Goal: Task Accomplishment & Management: Use online tool/utility

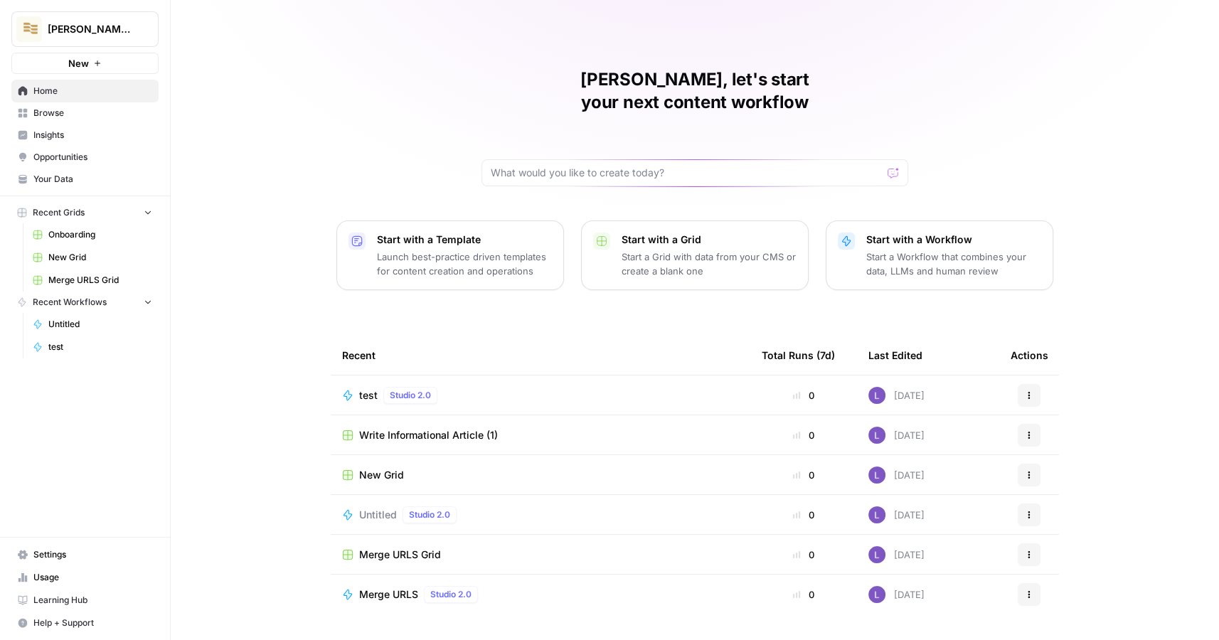
click at [72, 119] on span "Browse" at bounding box center [92, 113] width 119 height 13
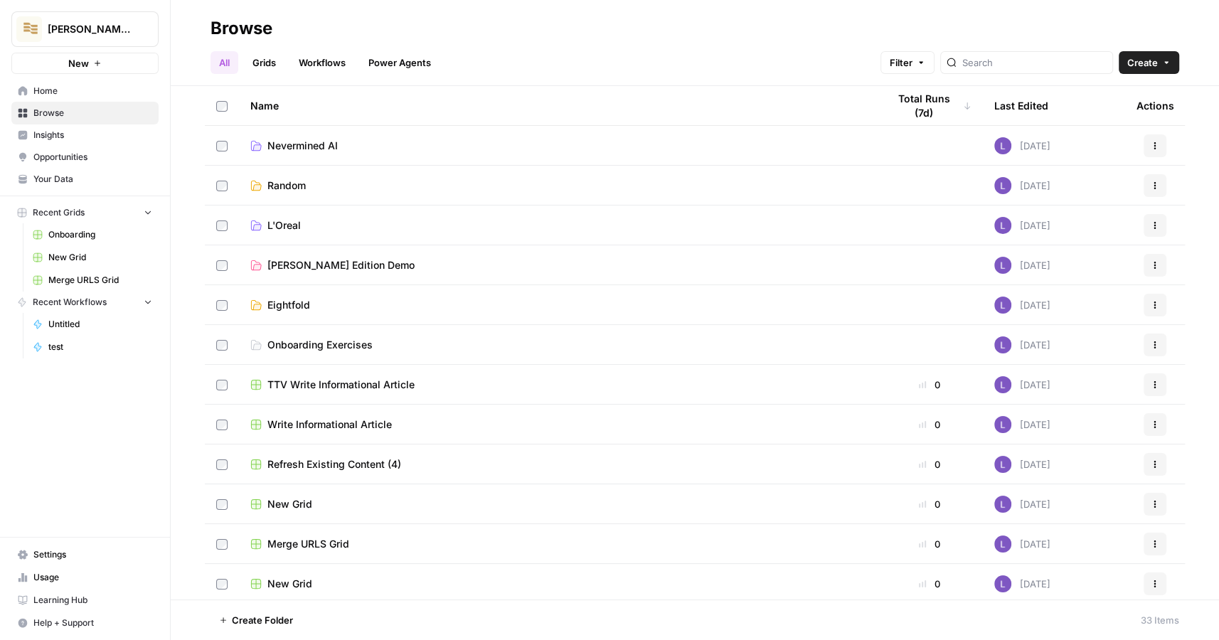
click at [66, 95] on span "Home" at bounding box center [92, 91] width 119 height 13
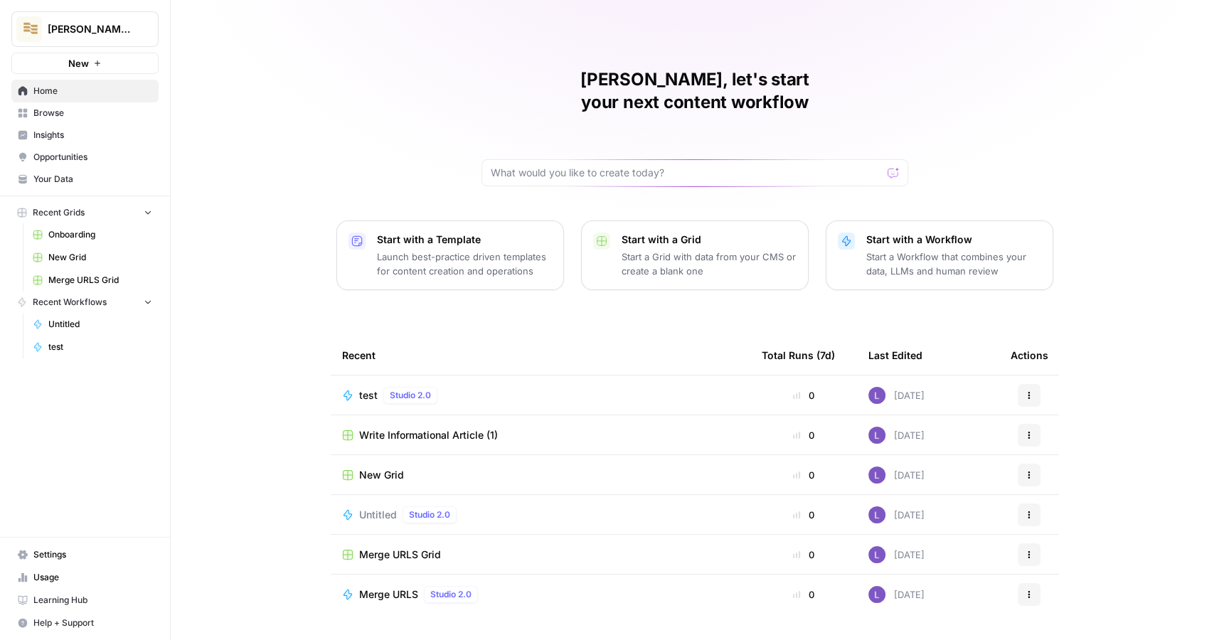
click at [70, 110] on span "Browse" at bounding box center [92, 113] width 119 height 13
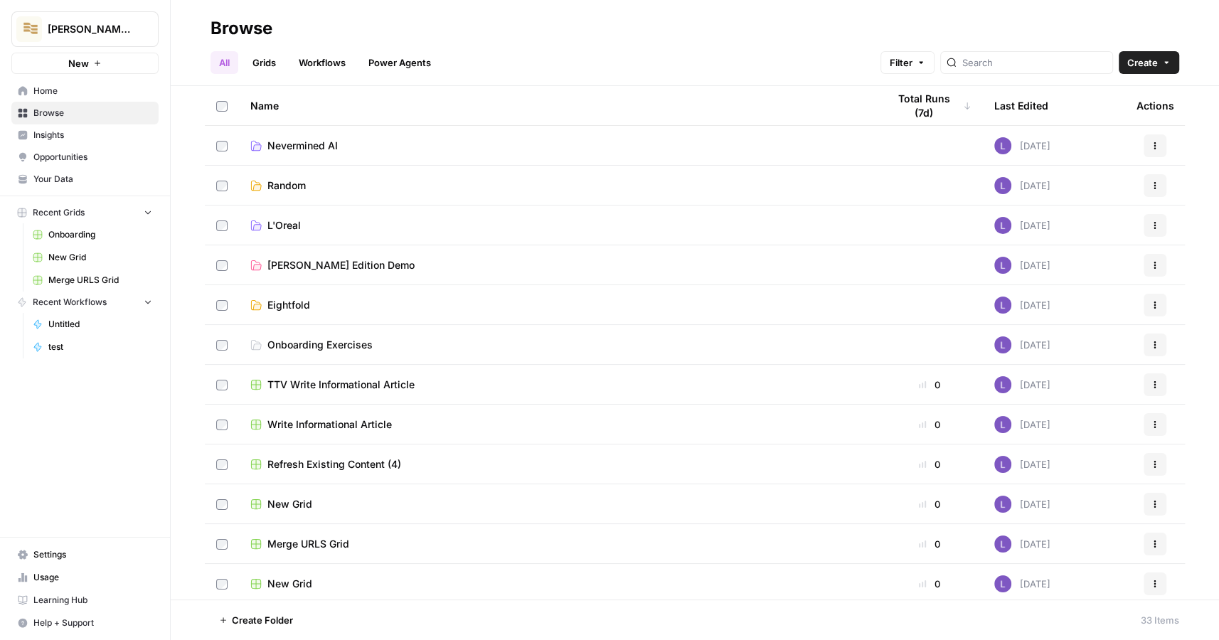
click at [244, 60] on ul "All Grids Workflows Power Agents" at bounding box center [324, 62] width 229 height 23
click at [255, 66] on link "Grids" at bounding box center [264, 62] width 41 height 23
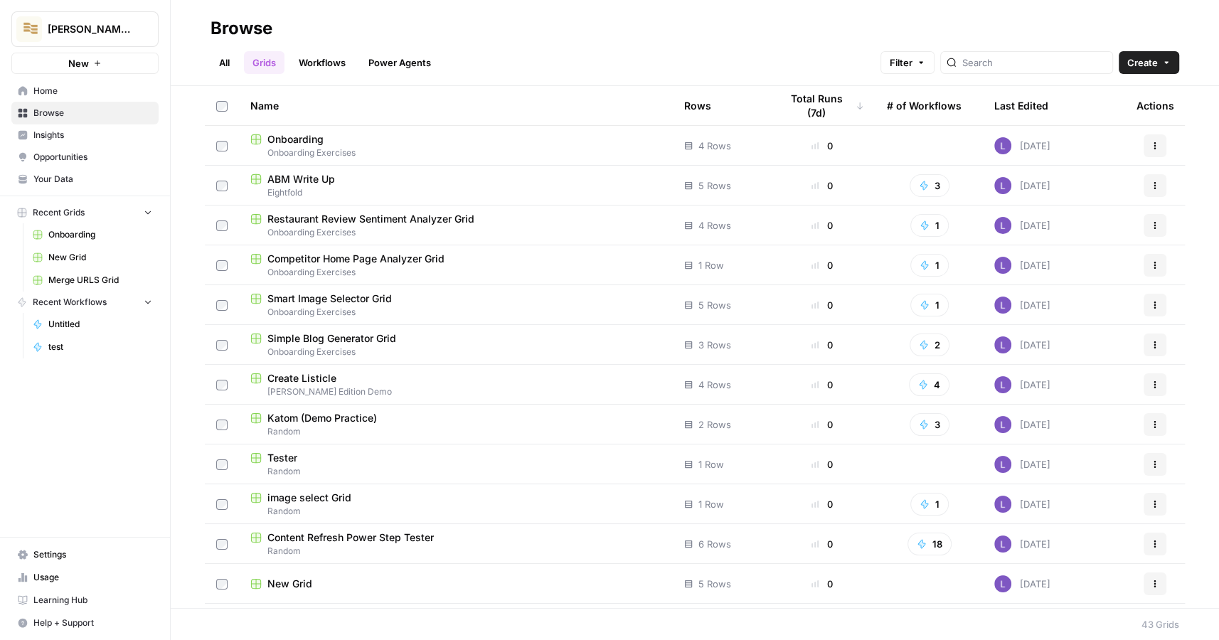
click at [1163, 75] on header "Browse All Grids Workflows Power Agents Filter Create" at bounding box center [695, 43] width 1048 height 86
click at [1152, 71] on button "Create" at bounding box center [1148, 62] width 60 height 23
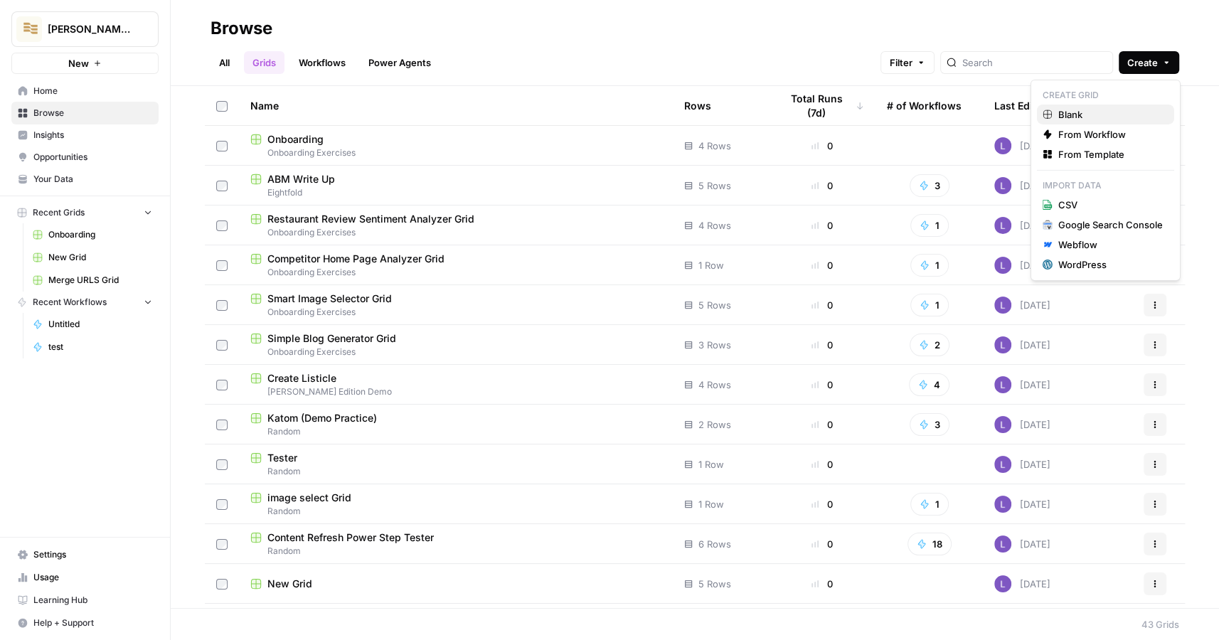
click at [1083, 109] on span "Blank" at bounding box center [1110, 114] width 105 height 14
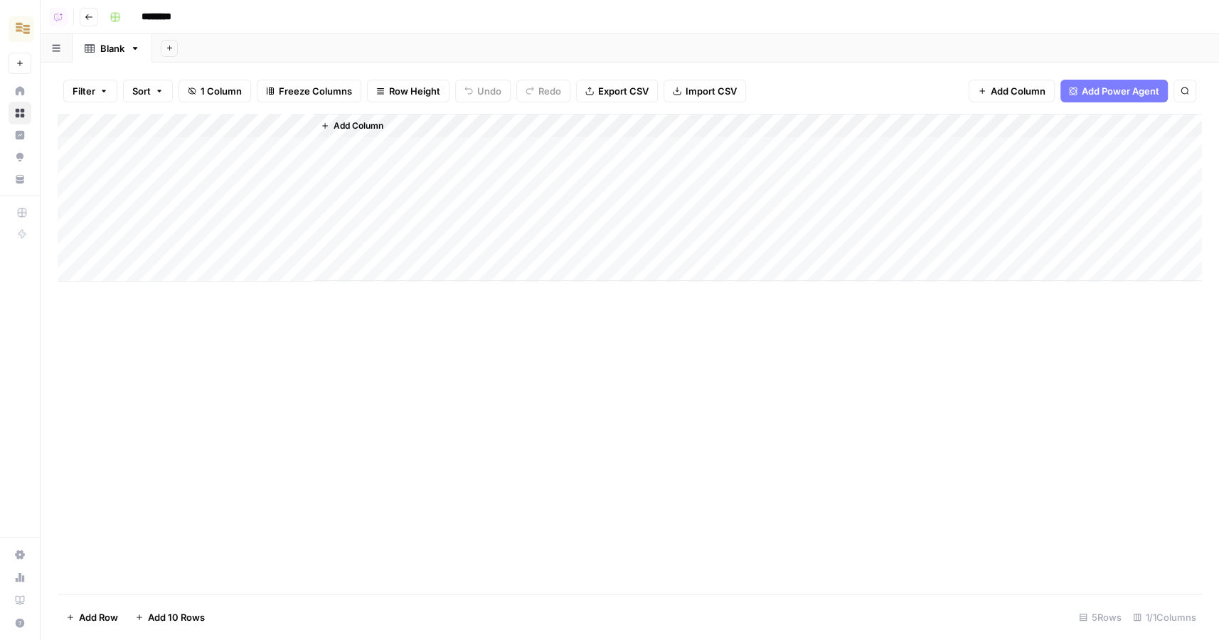
click at [1118, 95] on span "Add Power Agent" at bounding box center [1119, 91] width 77 height 14
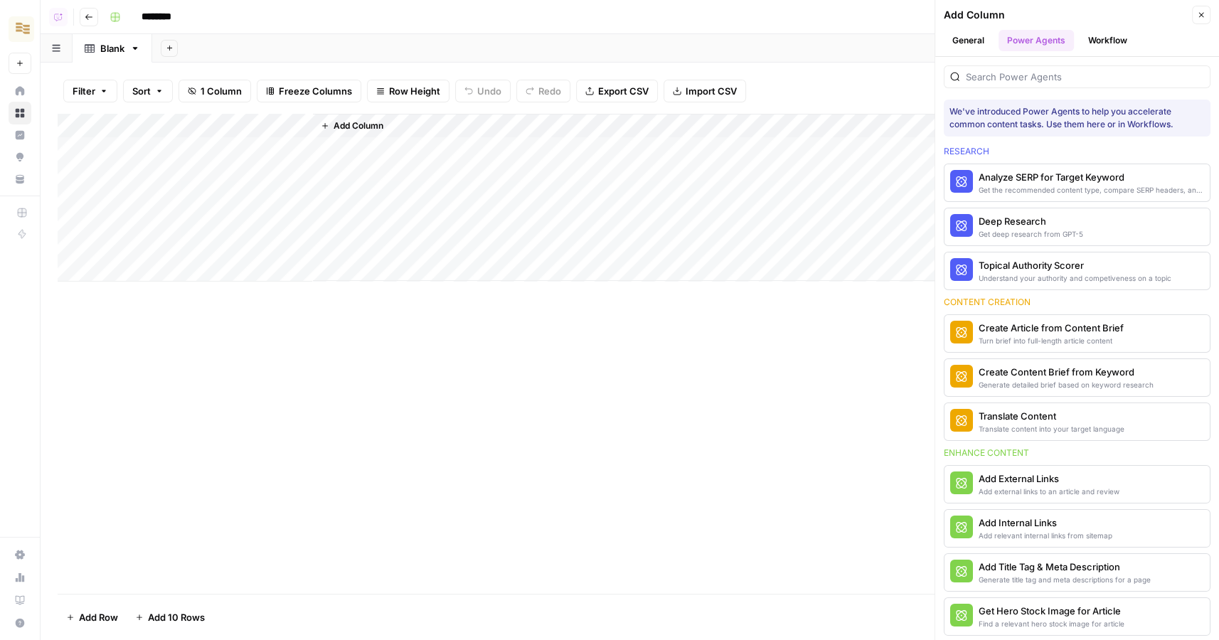
click at [998, 88] on div "We've introduced Power Agents to help you accelerate common content tasks. Use …" at bounding box center [1077, 348] width 284 height 583
click at [988, 75] on input "search" at bounding box center [1085, 77] width 238 height 14
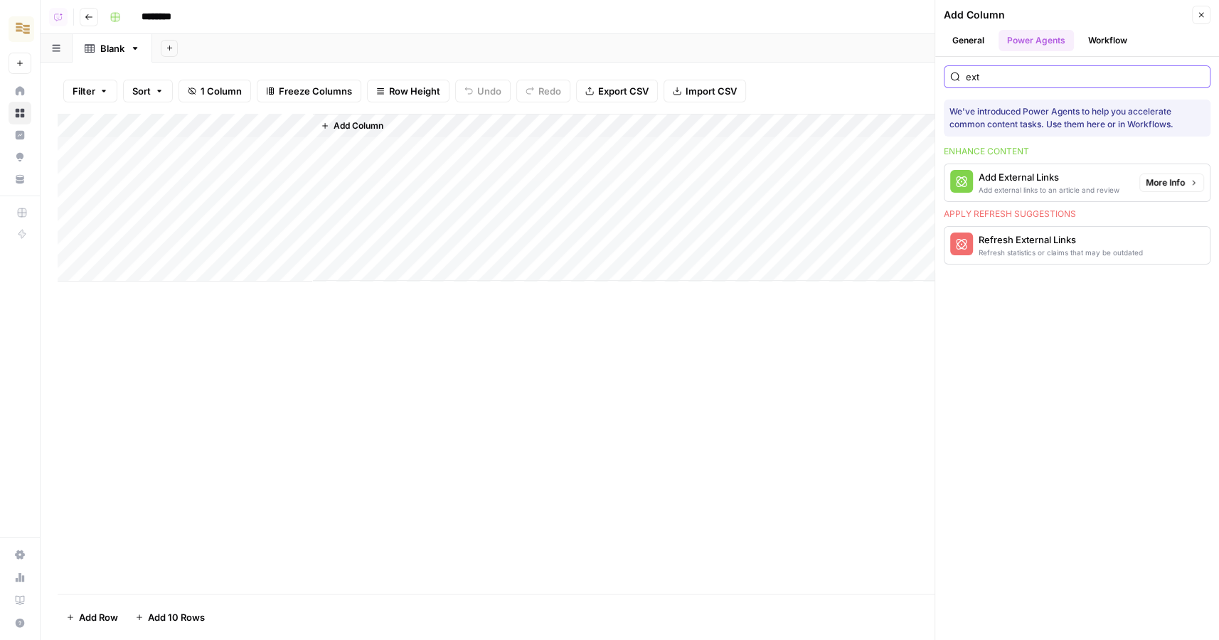
type input "ext"
click at [1059, 191] on div "Add external links to an article and review" at bounding box center [1048, 189] width 141 height 11
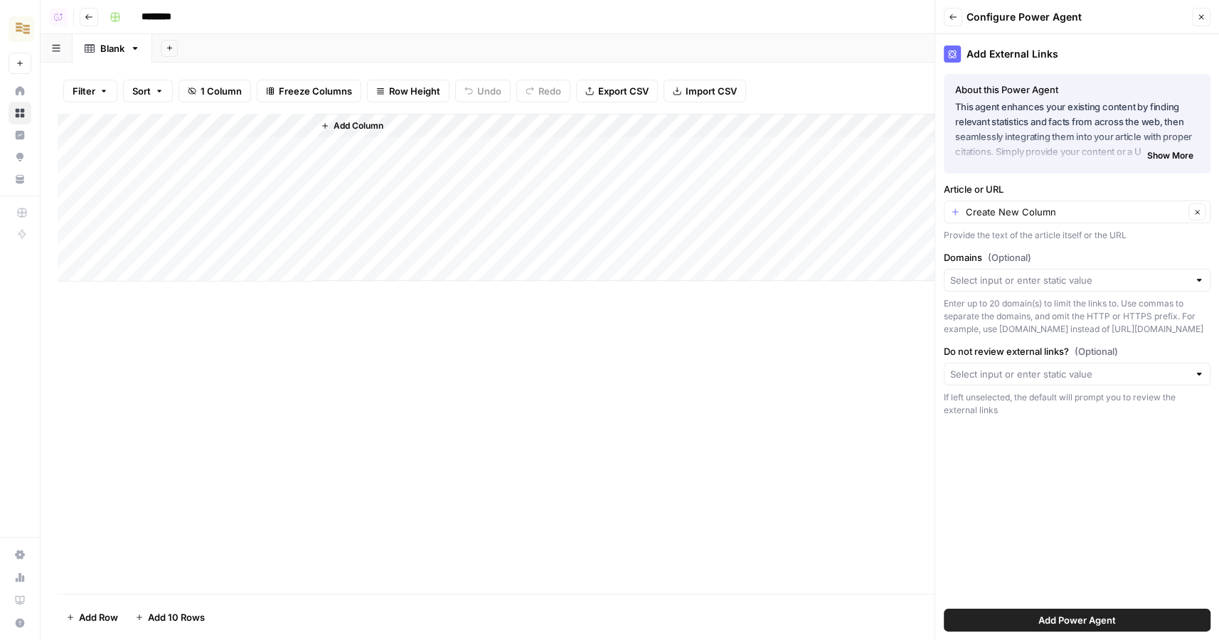
click at [1063, 621] on span "Add Power Agent" at bounding box center [1076, 620] width 77 height 14
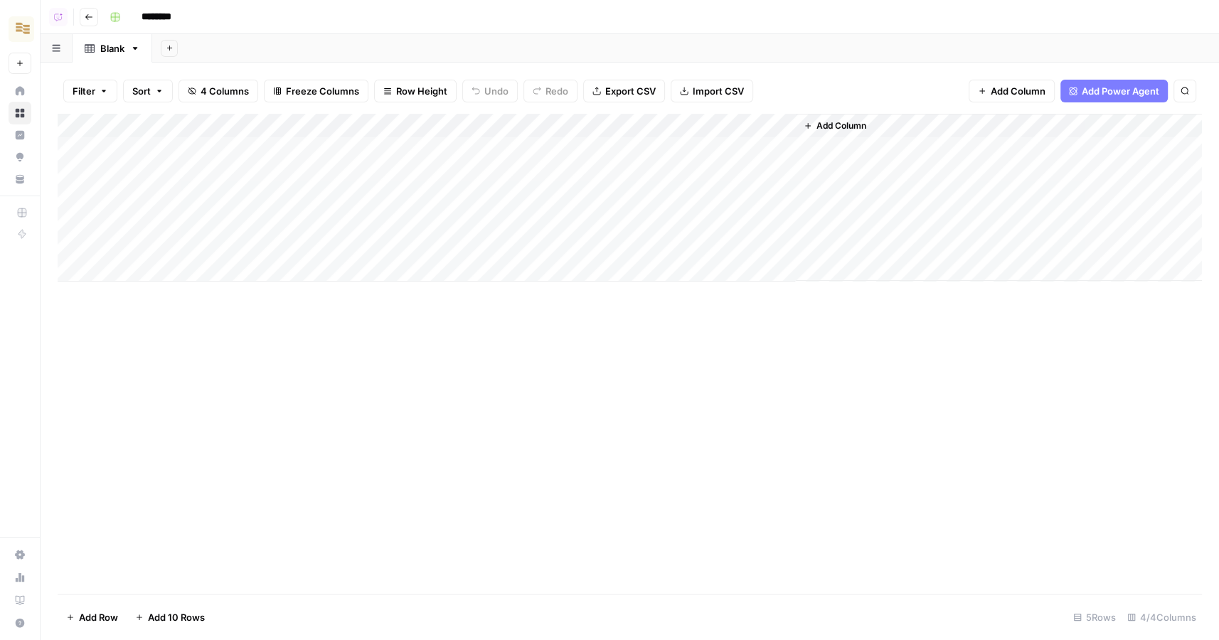
click at [636, 123] on div "Add Column" at bounding box center [630, 198] width 1144 height 168
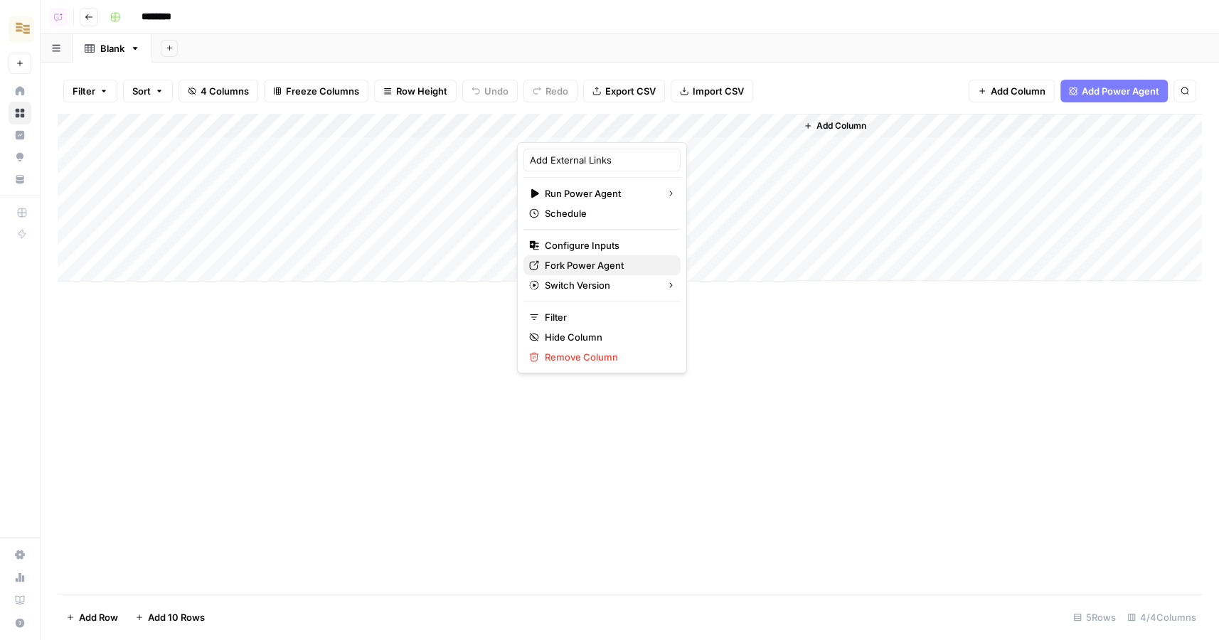
click at [582, 269] on span "Fork Power Agent" at bounding box center [607, 265] width 124 height 14
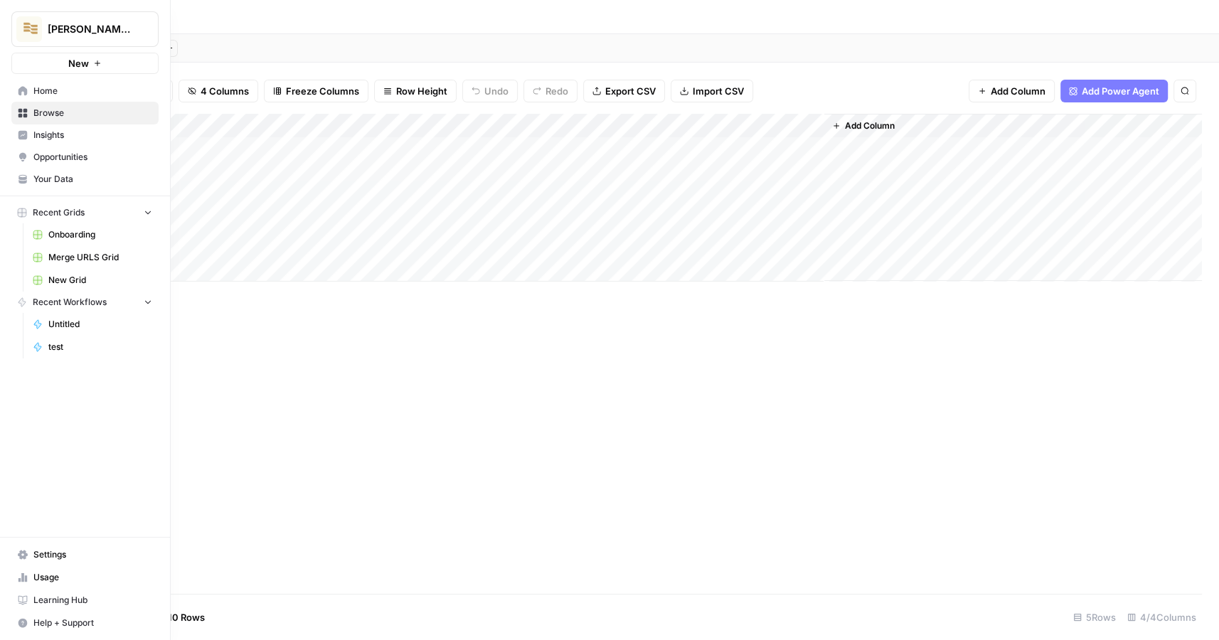
click at [82, 20] on button "[PERSON_NAME]'s AirCraft" at bounding box center [84, 29] width 147 height 36
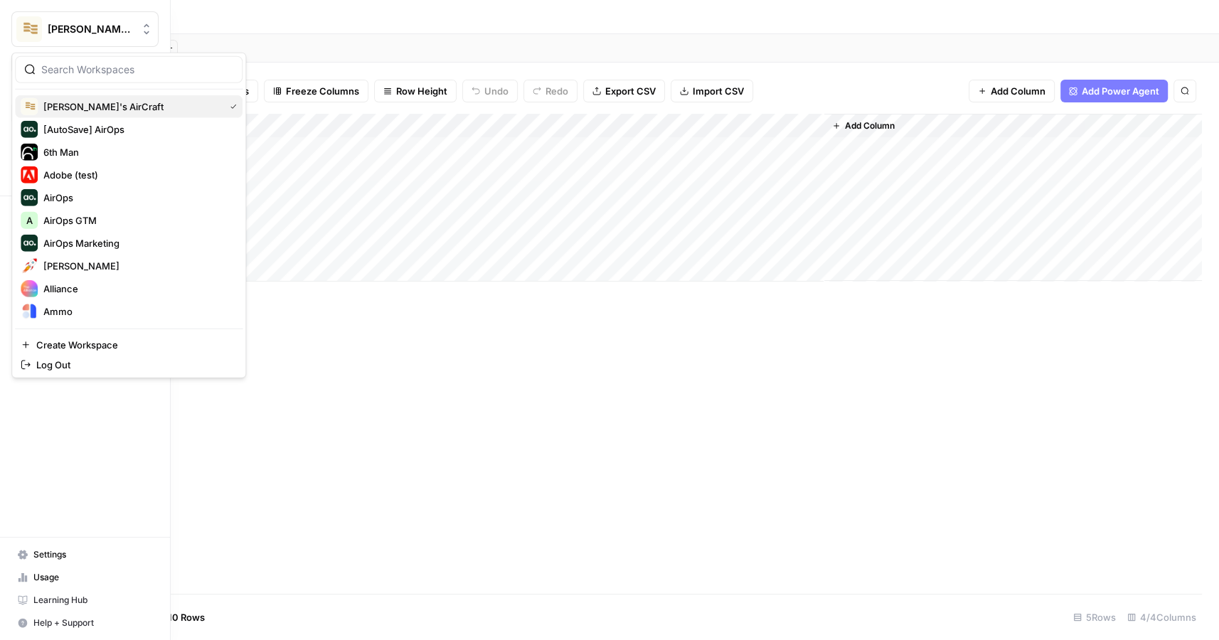
click at [104, 105] on span "[PERSON_NAME]'s AirCraft" at bounding box center [130, 107] width 175 height 14
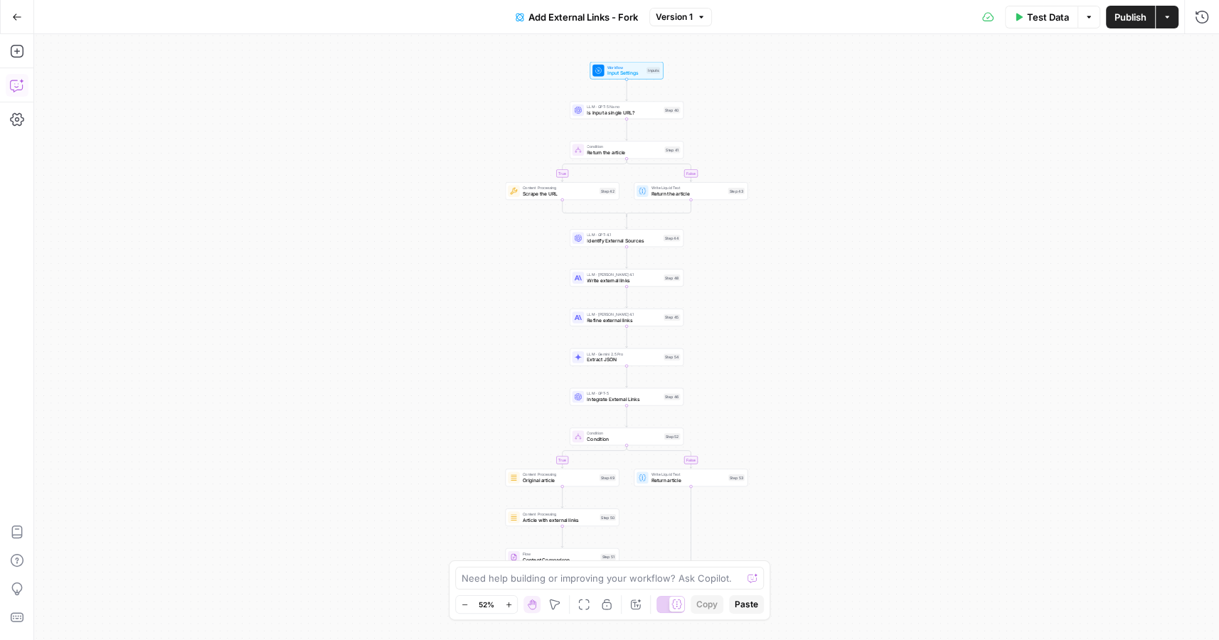
click at [18, 82] on icon "button" at bounding box center [17, 85] width 14 height 14
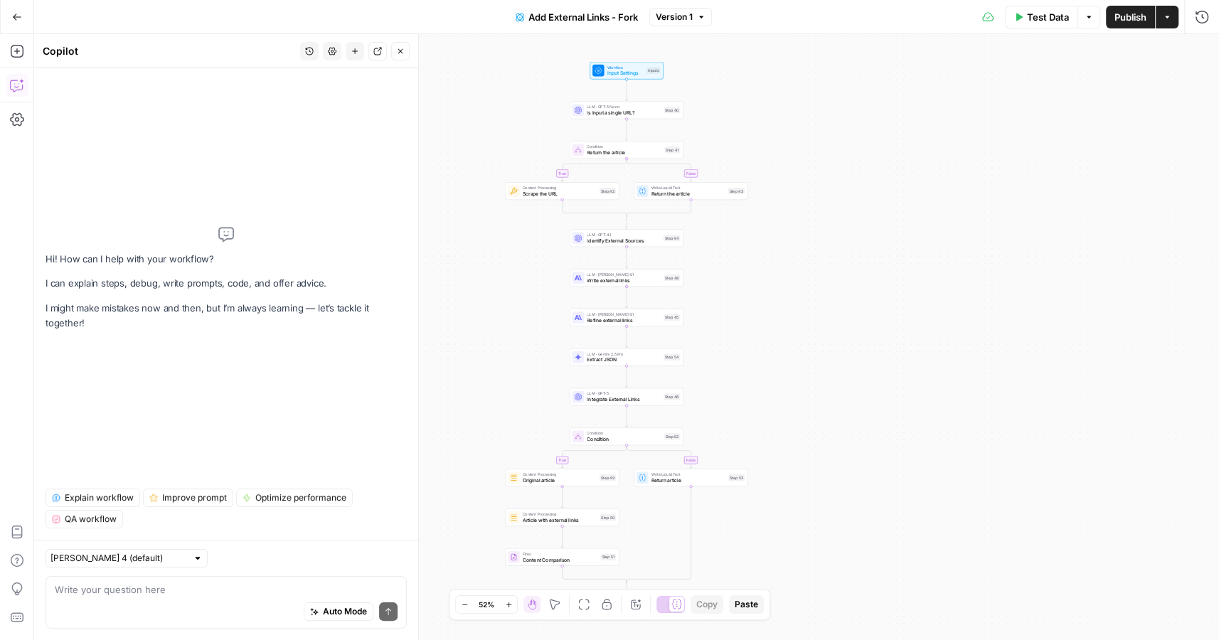
type textarea "What is the domain authority of the suggested links placements? Or is there a w…"
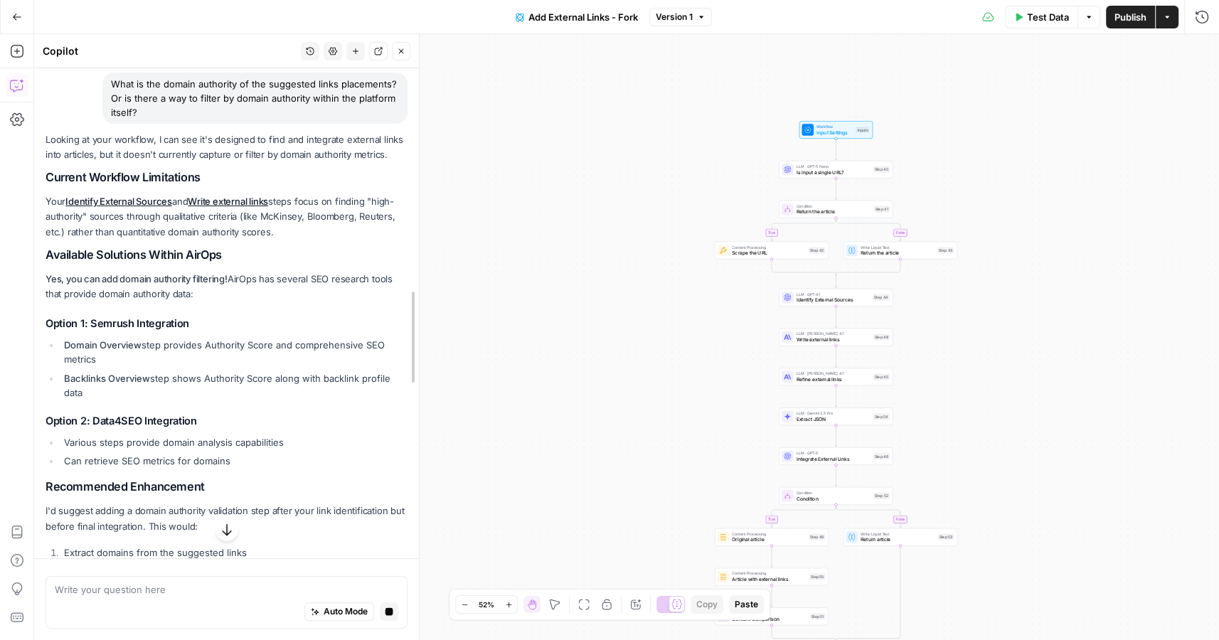
scroll to position [79, 0]
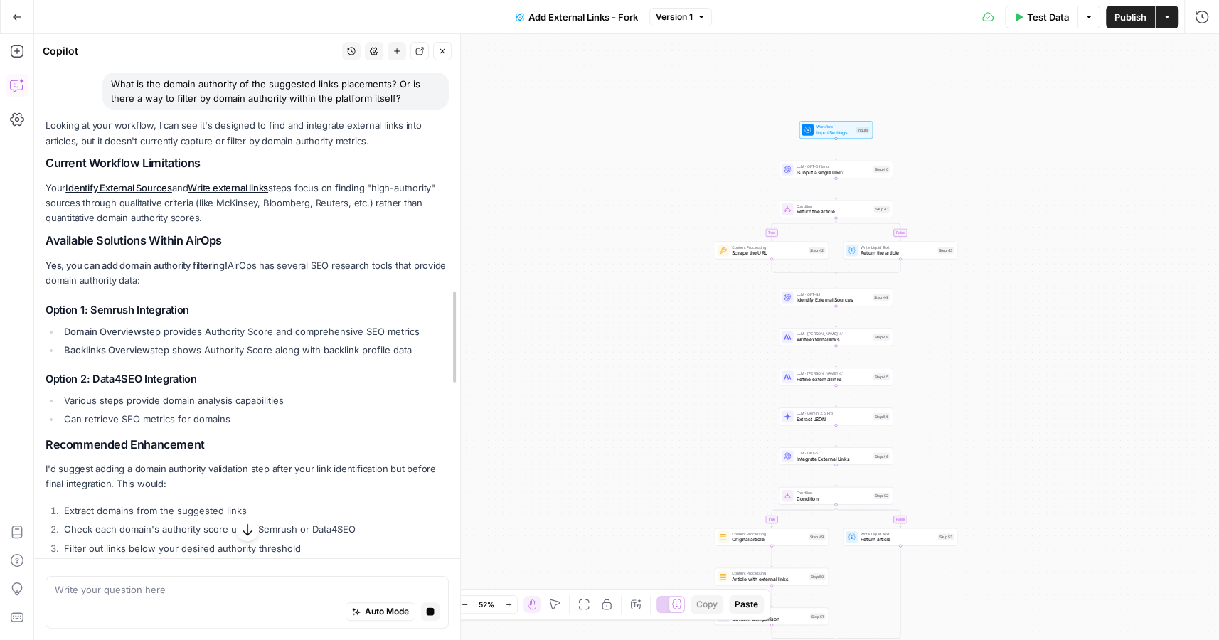
drag, startPoint x: 419, startPoint y: 277, endPoint x: 661, endPoint y: 274, distance: 241.8
click at [661, 274] on body "Lily's AirCraft New Home Browse Insights Opportunities Your Data Recent Grids O…" at bounding box center [609, 320] width 1219 height 640
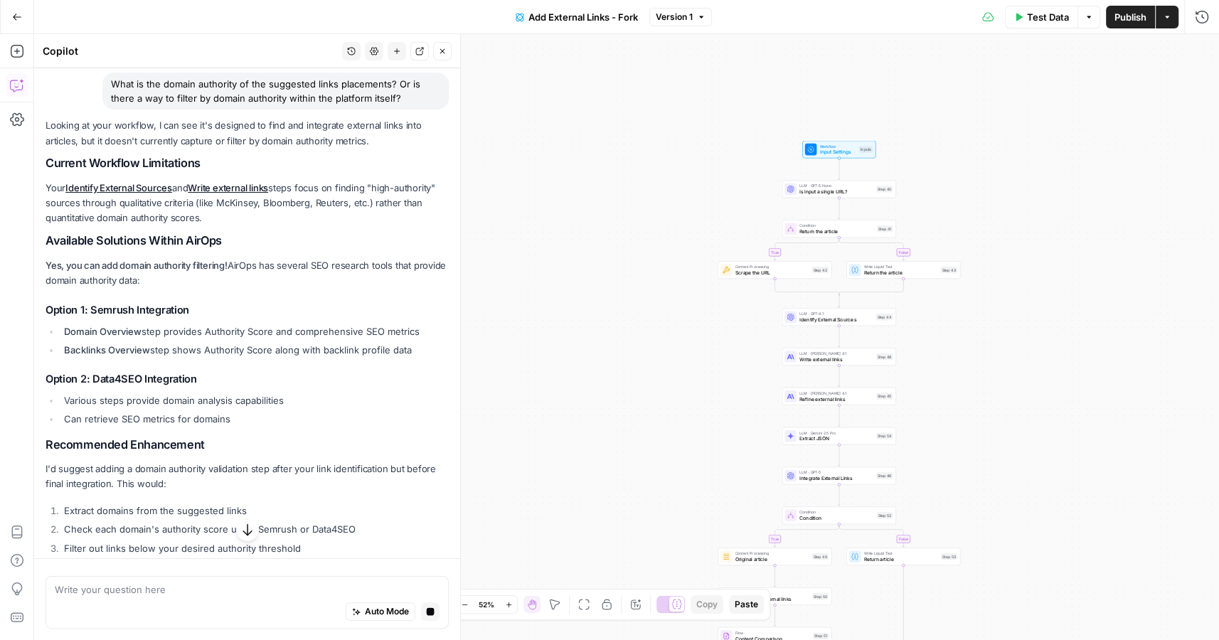
scroll to position [1, 0]
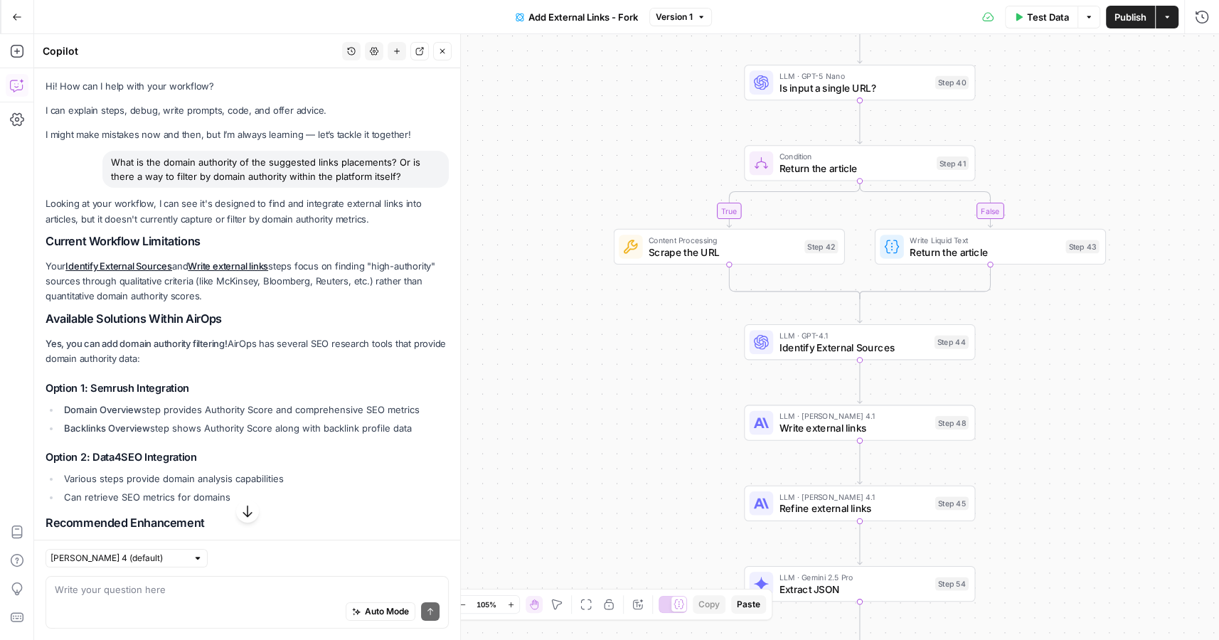
click at [262, 599] on div "Auto Mode Send" at bounding box center [247, 612] width 385 height 31
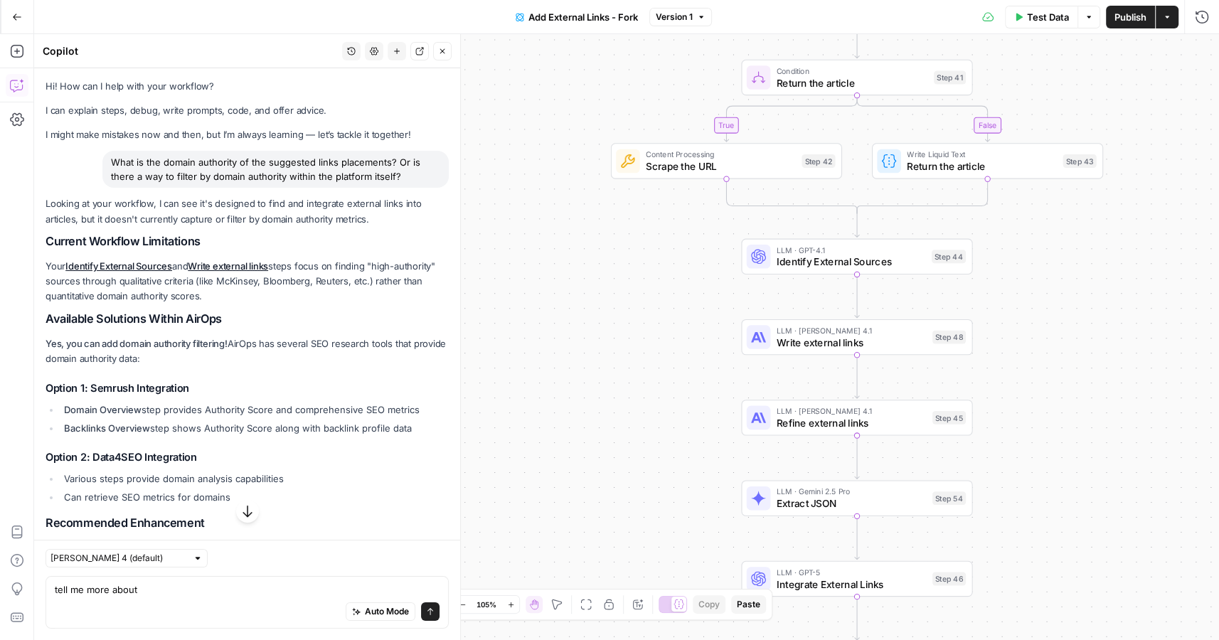
drag, startPoint x: 239, startPoint y: 300, endPoint x: 28, endPoint y: 270, distance: 212.6
click at [28, 270] on body "Lily's AirCraft New Home Browse Insights Opportunities Your Data Recent Grids O…" at bounding box center [609, 320] width 1219 height 640
click at [29, 270] on div "Add Steps Copilot Settings AirOps Academy Help Give Feedback Shortcuts" at bounding box center [17, 337] width 34 height 606
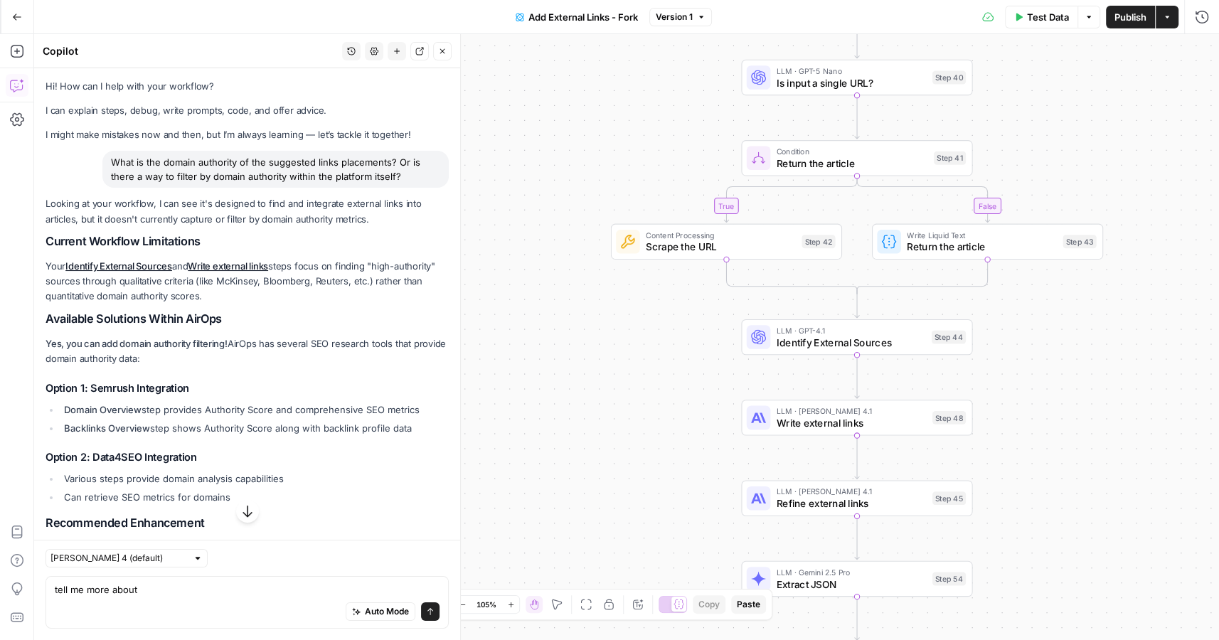
drag, startPoint x: 43, startPoint y: 264, endPoint x: 238, endPoint y: 292, distance: 196.9
click at [240, 294] on div "Hi! How can I help with your workflow? I can explain steps, debug, write prompt…" at bounding box center [247, 451] width 426 height 766
copy p "Your Identify External Sources and Write external links steps focus on finding …"
click at [216, 608] on div "Auto Mode Send" at bounding box center [247, 612] width 385 height 31
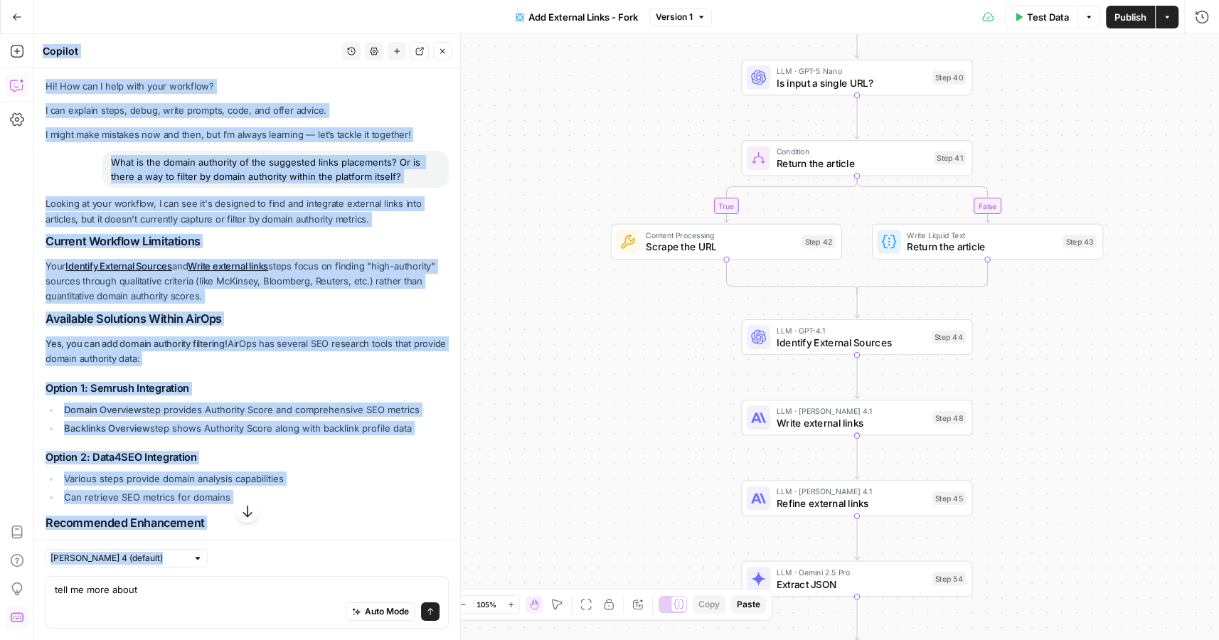
drag, startPoint x: 255, startPoint y: 608, endPoint x: 21, endPoint y: 607, distance: 233.9
click at [21, 608] on body "Lily's AirCraft New Home Browse Insights Opportunities Your Data Recent Grids O…" at bounding box center [609, 320] width 1219 height 640
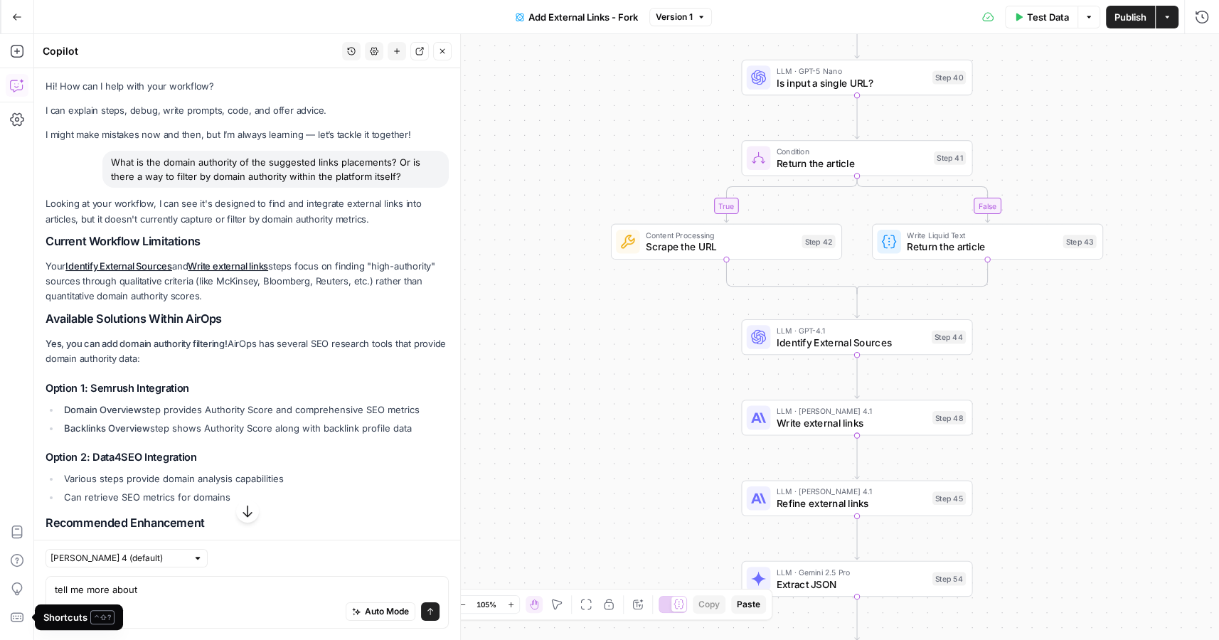
click at [201, 599] on div "Auto Mode Send" at bounding box center [247, 612] width 385 height 31
drag, startPoint x: 209, startPoint y: 604, endPoint x: 48, endPoint y: 588, distance: 161.4
click at [49, 588] on div "tell me more about tell me more about Auto Mode Send" at bounding box center [247, 602] width 403 height 53
paste textarea "Your Identify External Sources and Write external links steps focus on finding …"
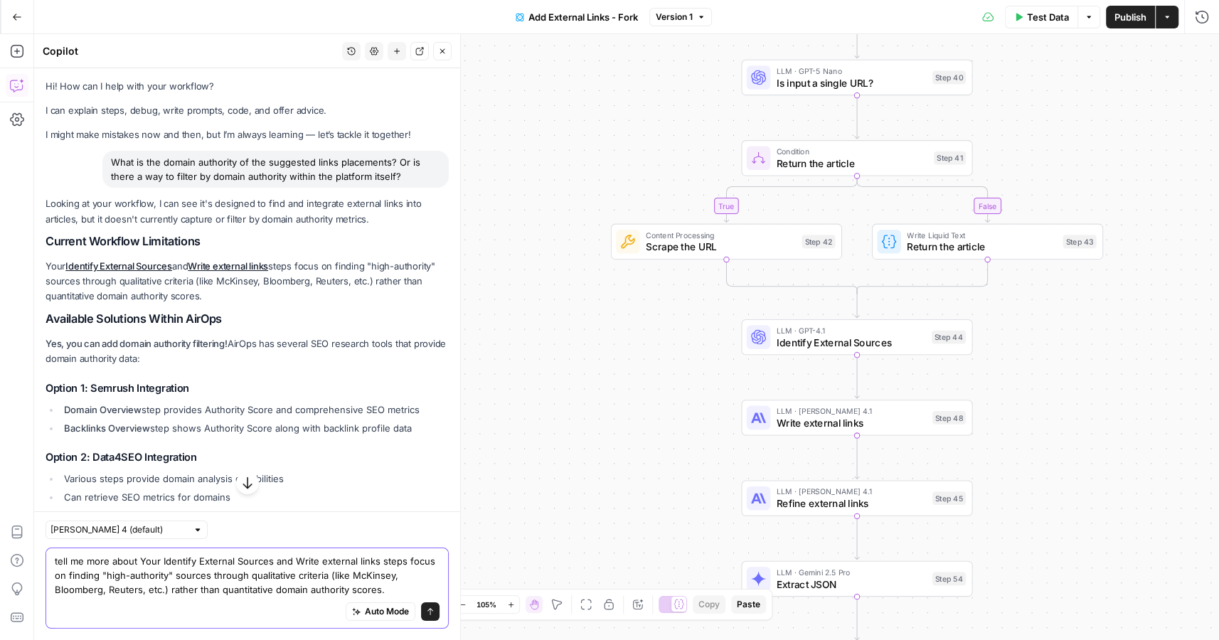
click at [139, 560] on textarea "tell me more about Your Identify External Sources and Write external links step…" at bounding box center [247, 575] width 385 height 43
click at [402, 594] on textarea "tell me more about: Your Identify External Sources and Write external links ste…" at bounding box center [247, 575] width 385 height 43
type textarea "tell me more about: Your Identify External Sources and Write external links ste…"
click at [437, 615] on button "Send" at bounding box center [430, 611] width 18 height 18
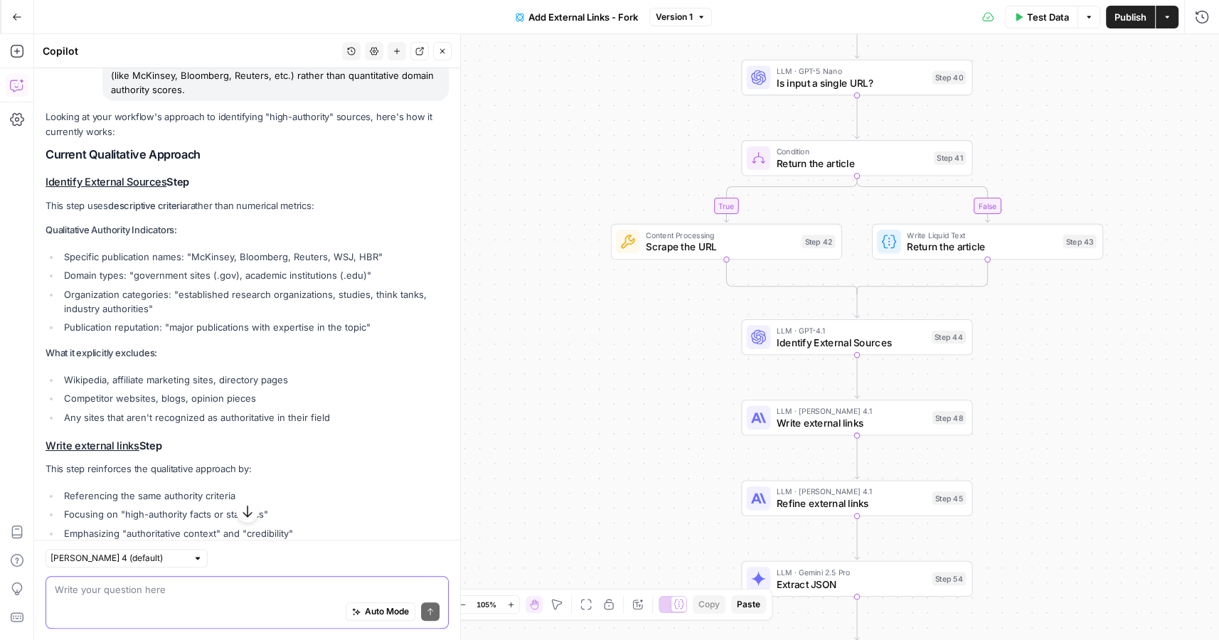
scroll to position [775, 0]
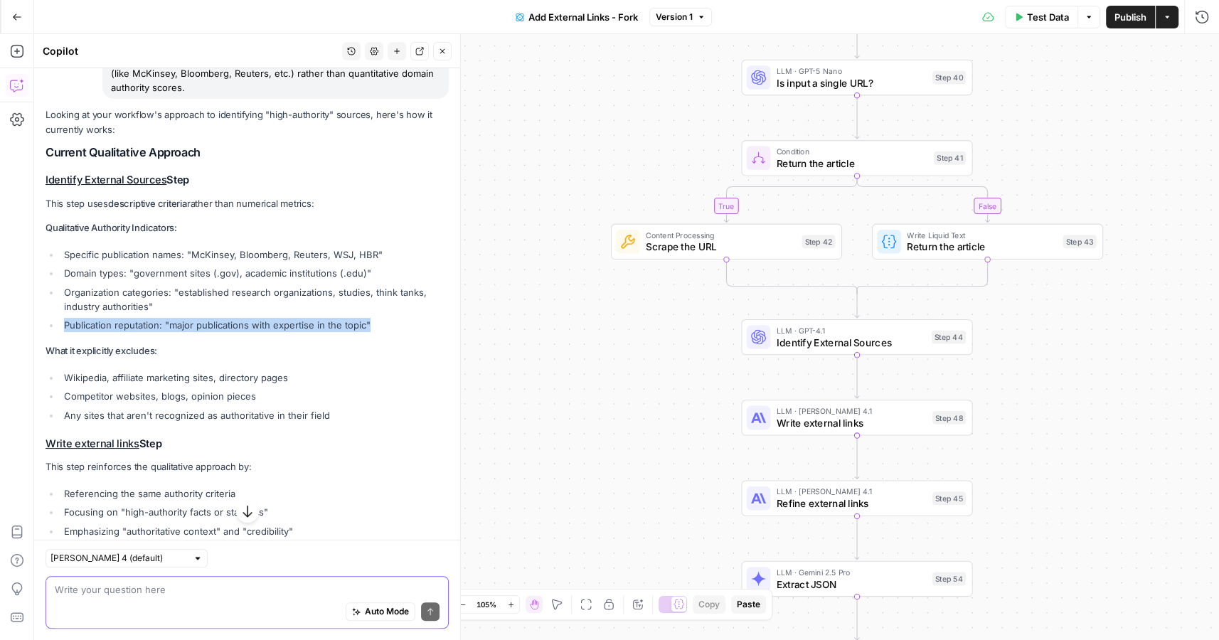
drag, startPoint x: 410, startPoint y: 326, endPoint x: 67, endPoint y: 324, distance: 343.4
click at [67, 324] on li "Publication reputation: "major publications with expertise in the topic"" at bounding box center [254, 325] width 388 height 14
copy li "Publication reputation: "major publications with expertise in the topic""
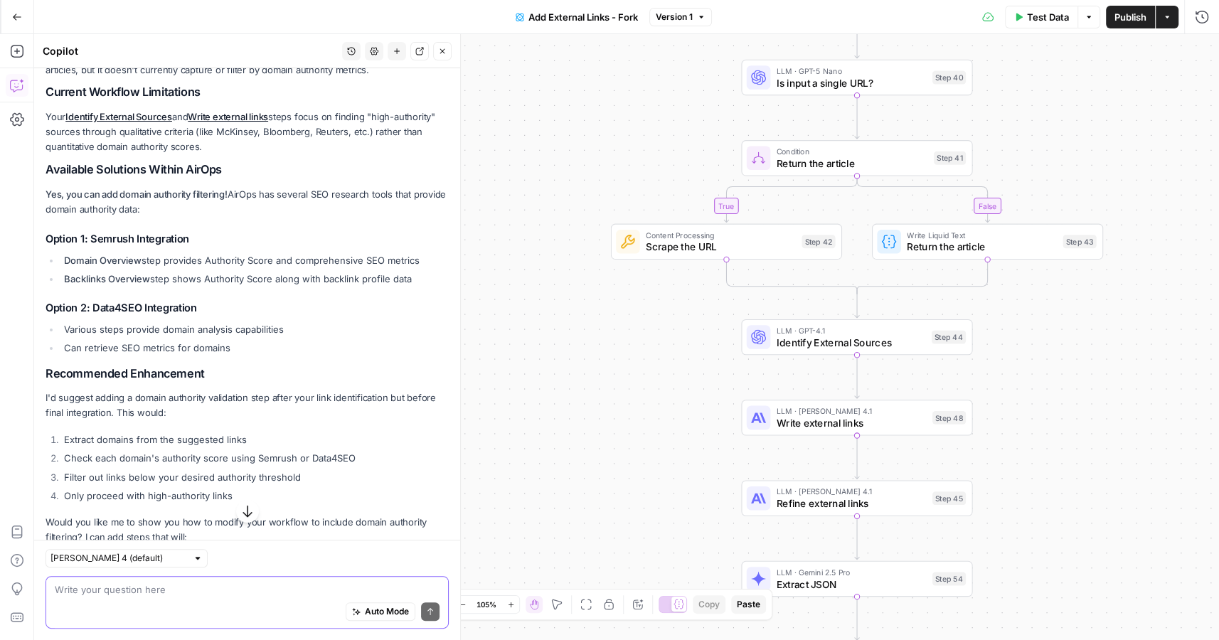
scroll to position [171, 0]
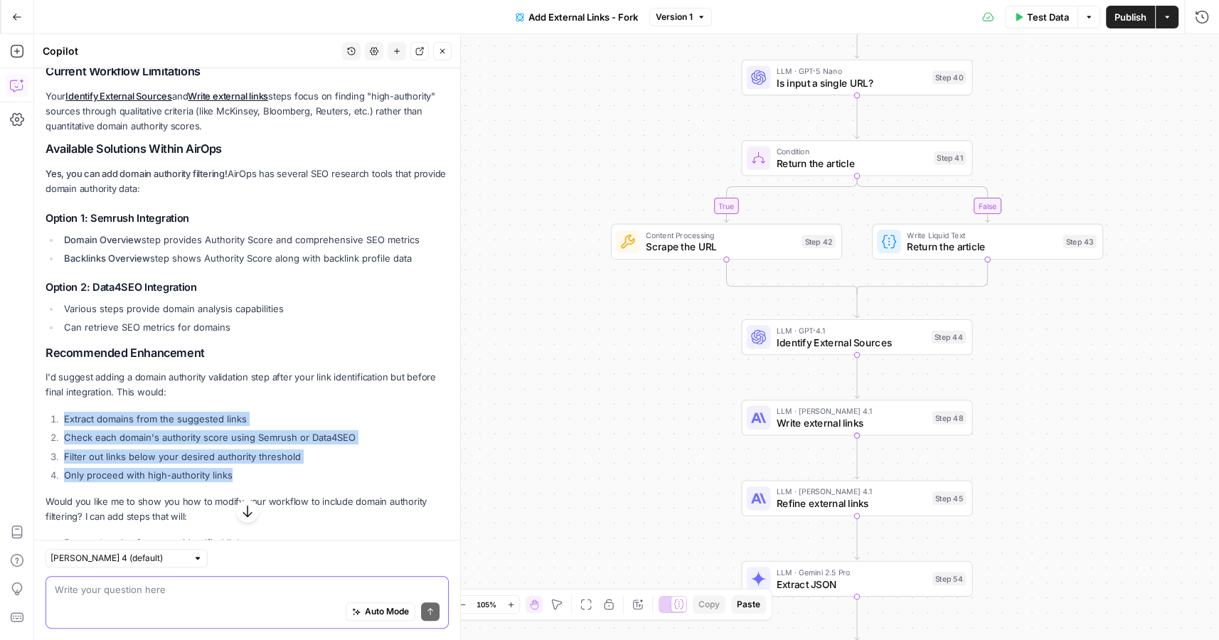
drag, startPoint x: 60, startPoint y: 419, endPoint x: 262, endPoint y: 477, distance: 209.5
click at [262, 477] on ol "Extract domains from the suggested links Check each domain's authority score us…" at bounding box center [247, 447] width 403 height 71
copy ol "Extract domains from the suggested links Check each domain's authority score us…"
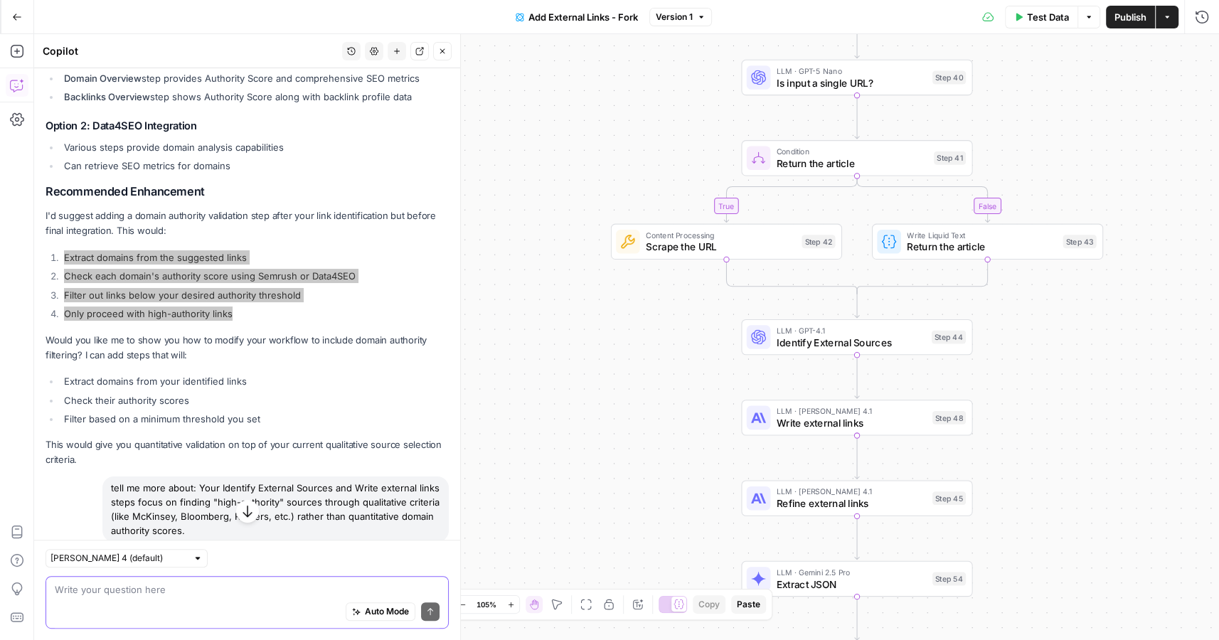
scroll to position [333, 0]
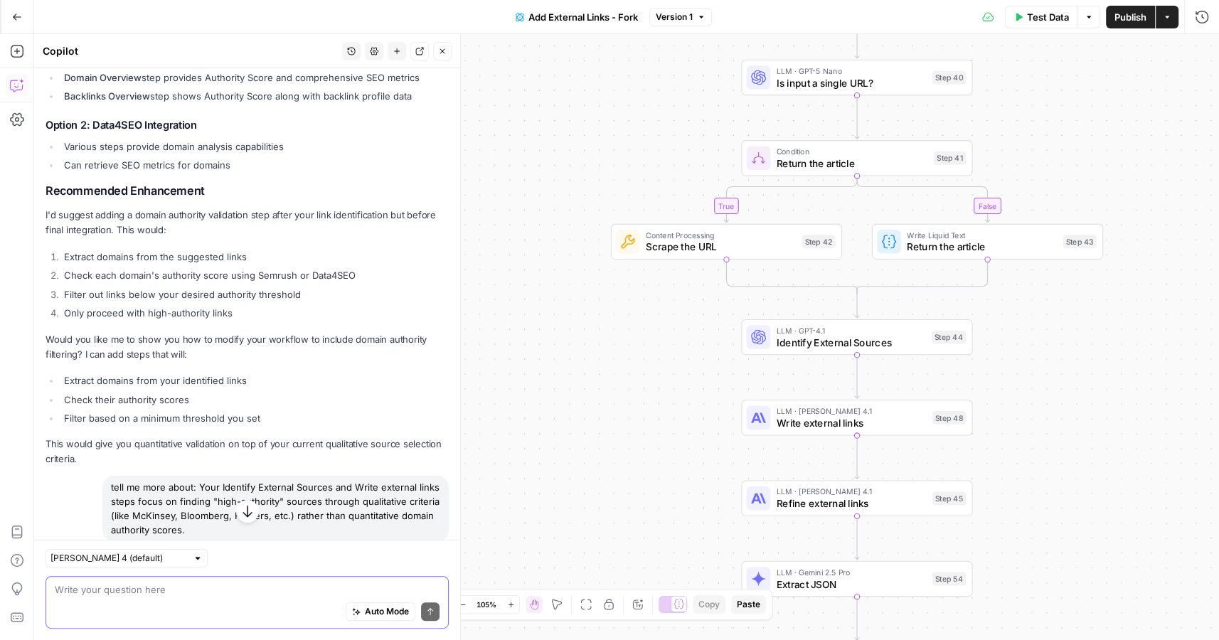
click at [167, 597] on div "Auto Mode Send" at bounding box center [247, 612] width 385 height 31
paste textarea "Do you have any benchmarks on success rates to secure external link placements?"
type textarea "Do you have any benchmarks on success rates to secure external link placements?"
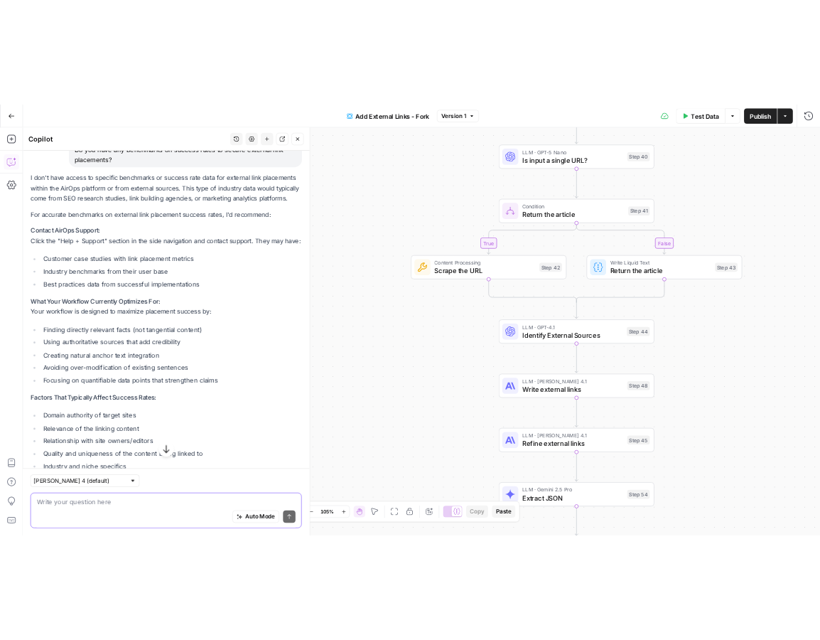
scroll to position [1642, 0]
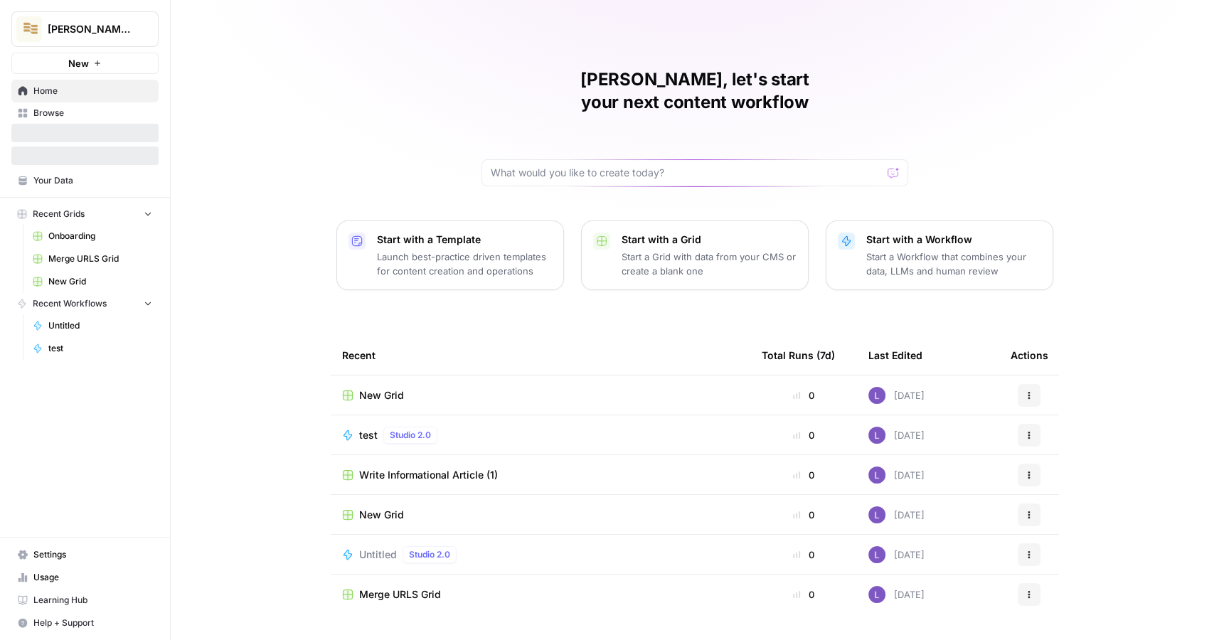
click at [102, 91] on span "Home" at bounding box center [92, 91] width 119 height 13
click at [44, 559] on span "Settings" at bounding box center [92, 554] width 119 height 13
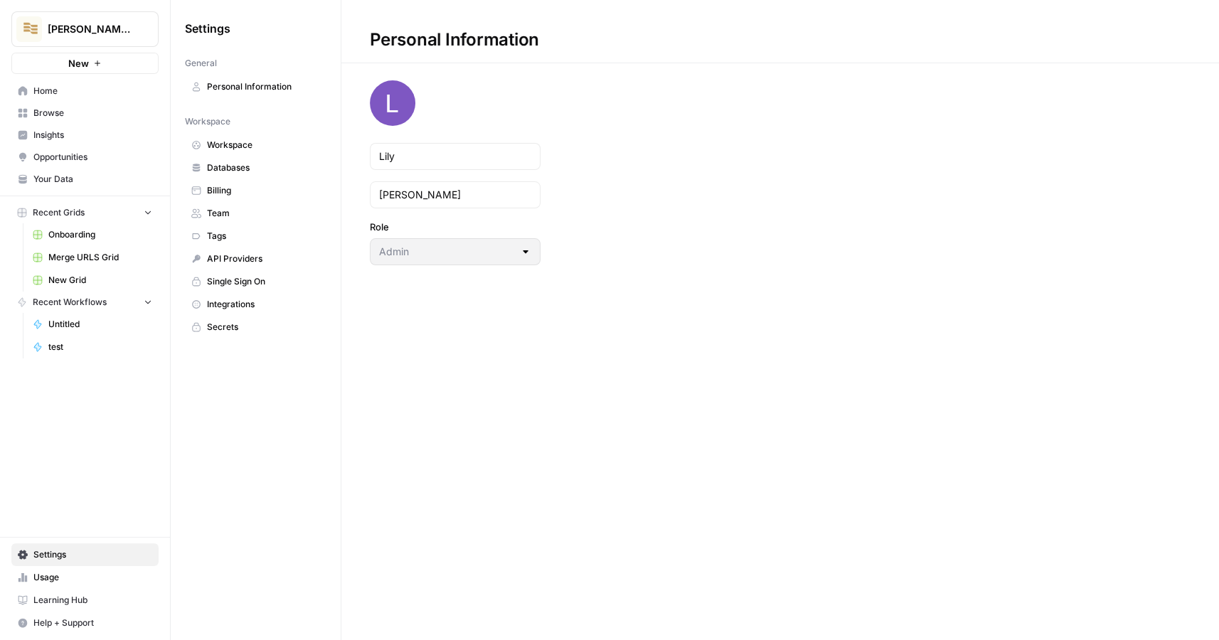
click at [97, 619] on span "Help + Support" at bounding box center [92, 622] width 119 height 13
click at [91, 598] on span "Learning Hub" at bounding box center [92, 600] width 119 height 13
